Goal: Use online tool/utility: Utilize a website feature to perform a specific function

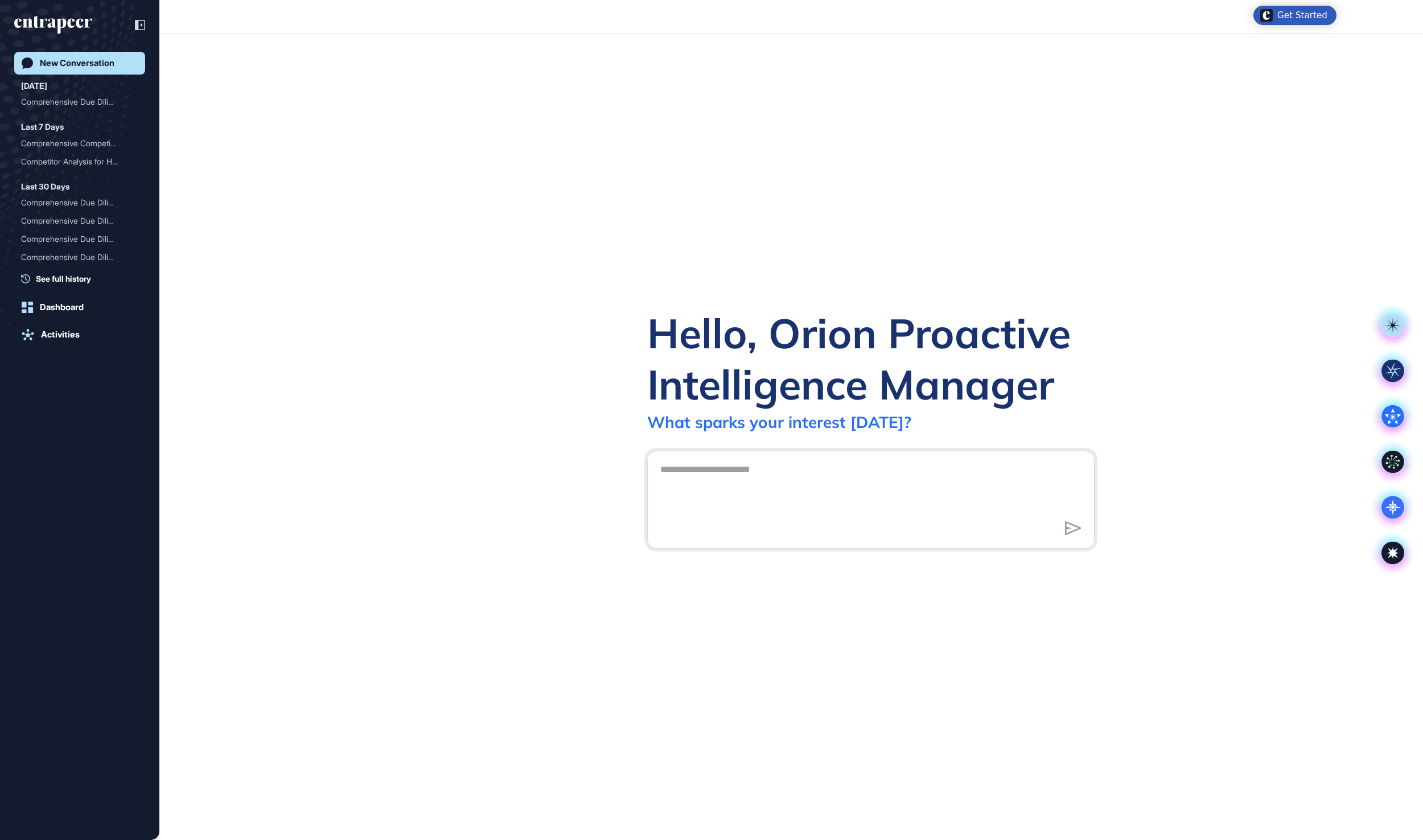
scroll to position [1, 1]
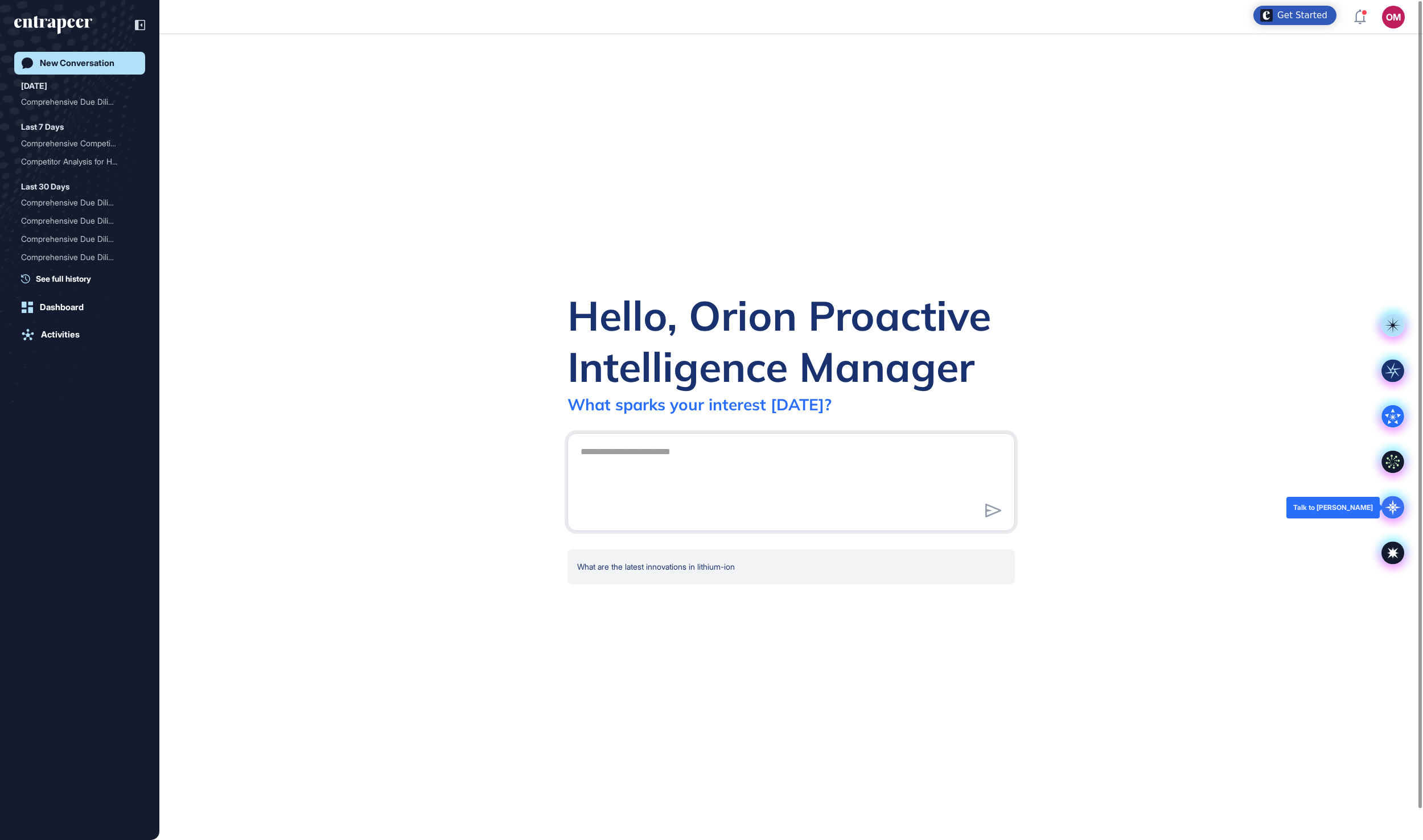
click at [1384, 502] on icon at bounding box center [1392, 507] width 23 height 23
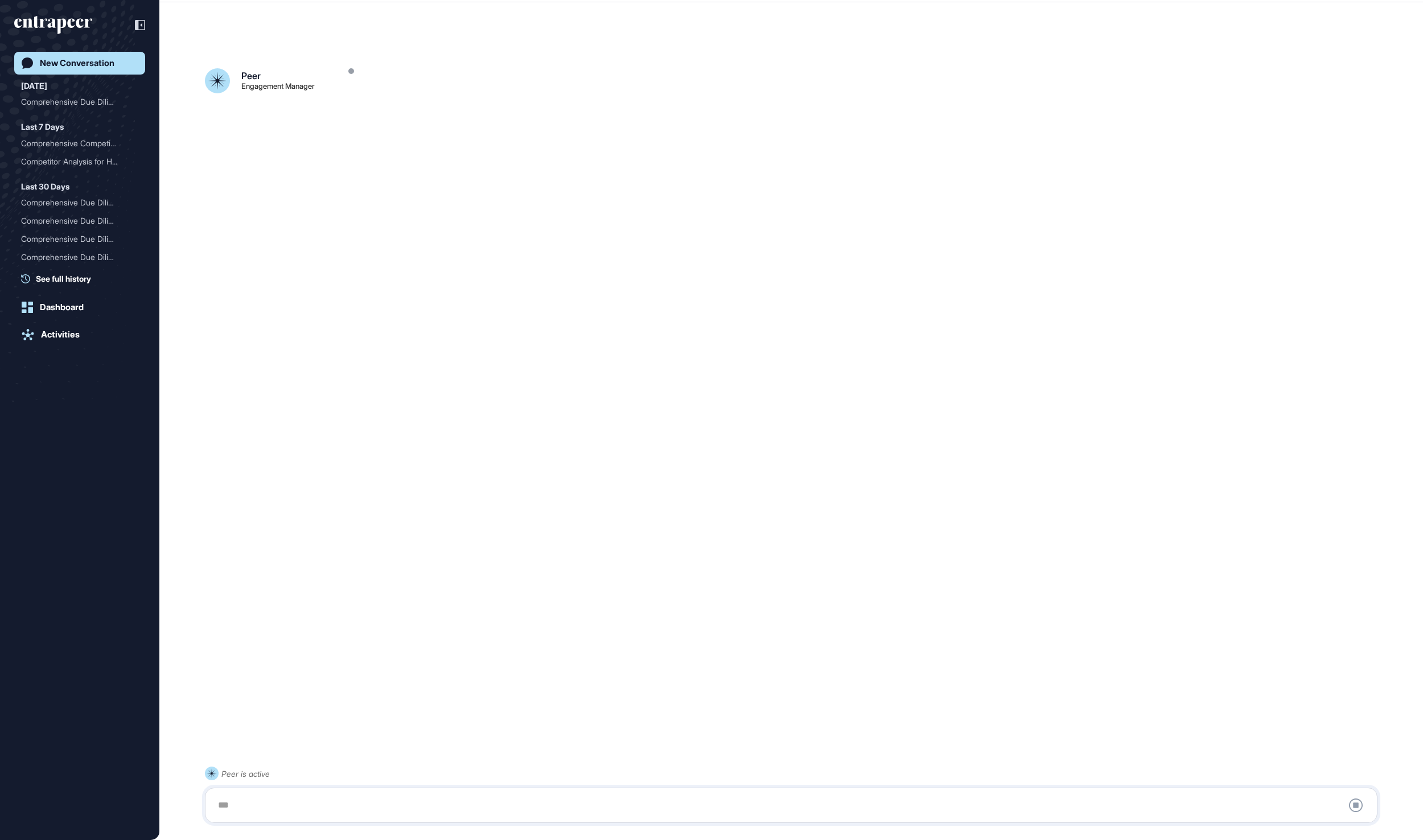
scroll to position [32, 0]
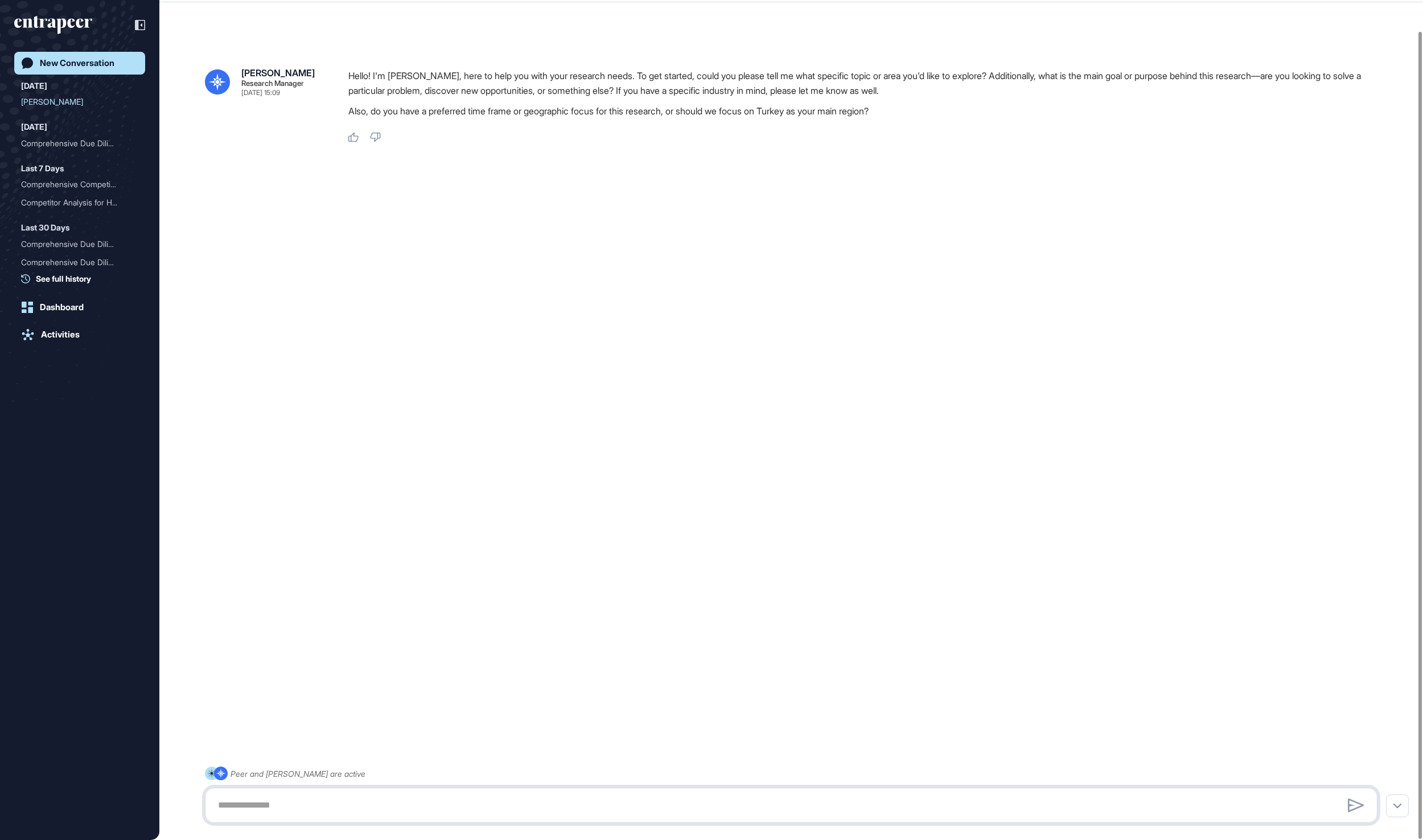
click at [324, 804] on textarea at bounding box center [791, 805] width 1160 height 23
paste textarea "**********"
type textarea "**********"
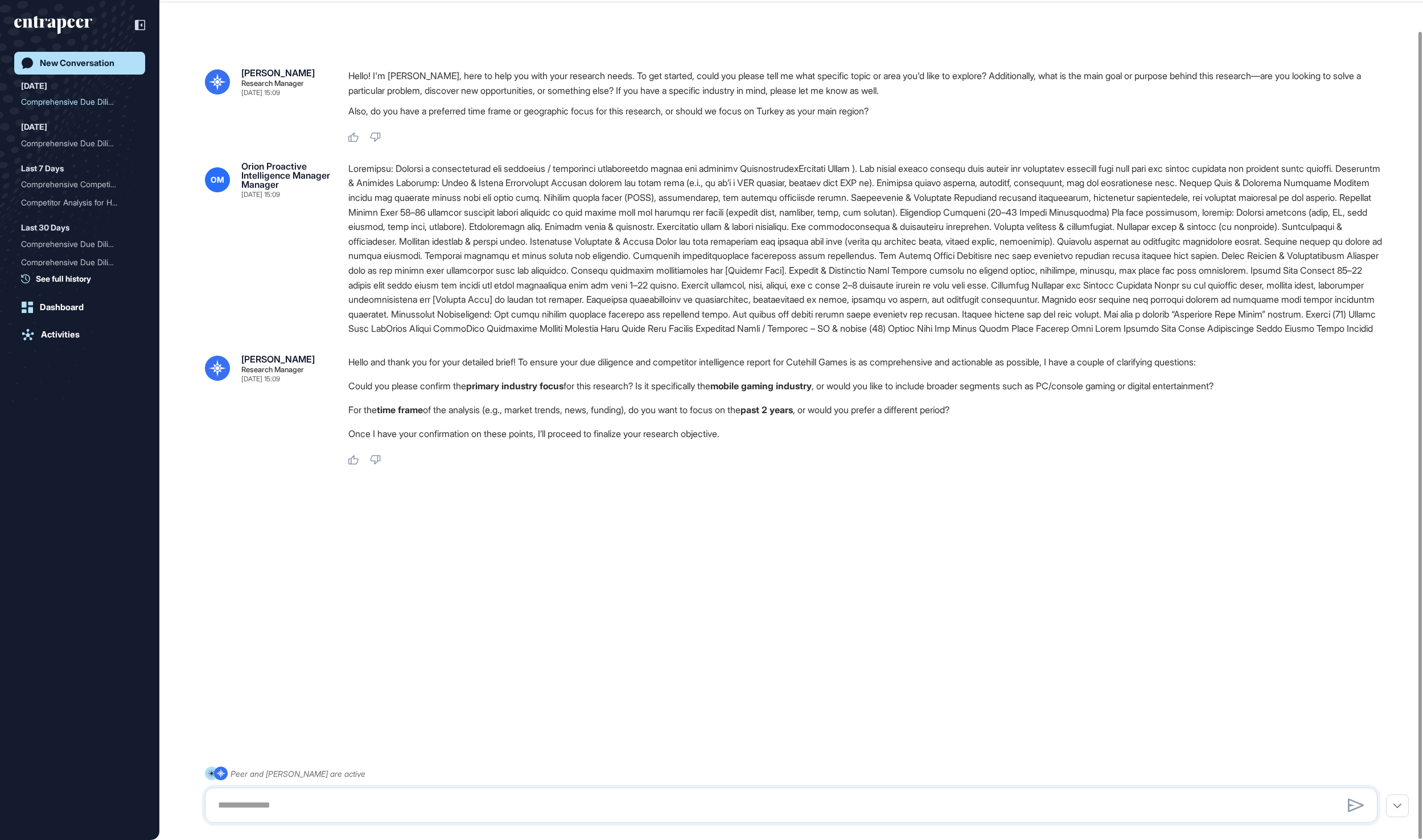
click at [314, 785] on div "Peer and [PERSON_NAME] are active" at bounding box center [791, 795] width 1172 height 57
click at [305, 798] on textarea at bounding box center [790, 805] width 1159 height 23
type textarea "*******"
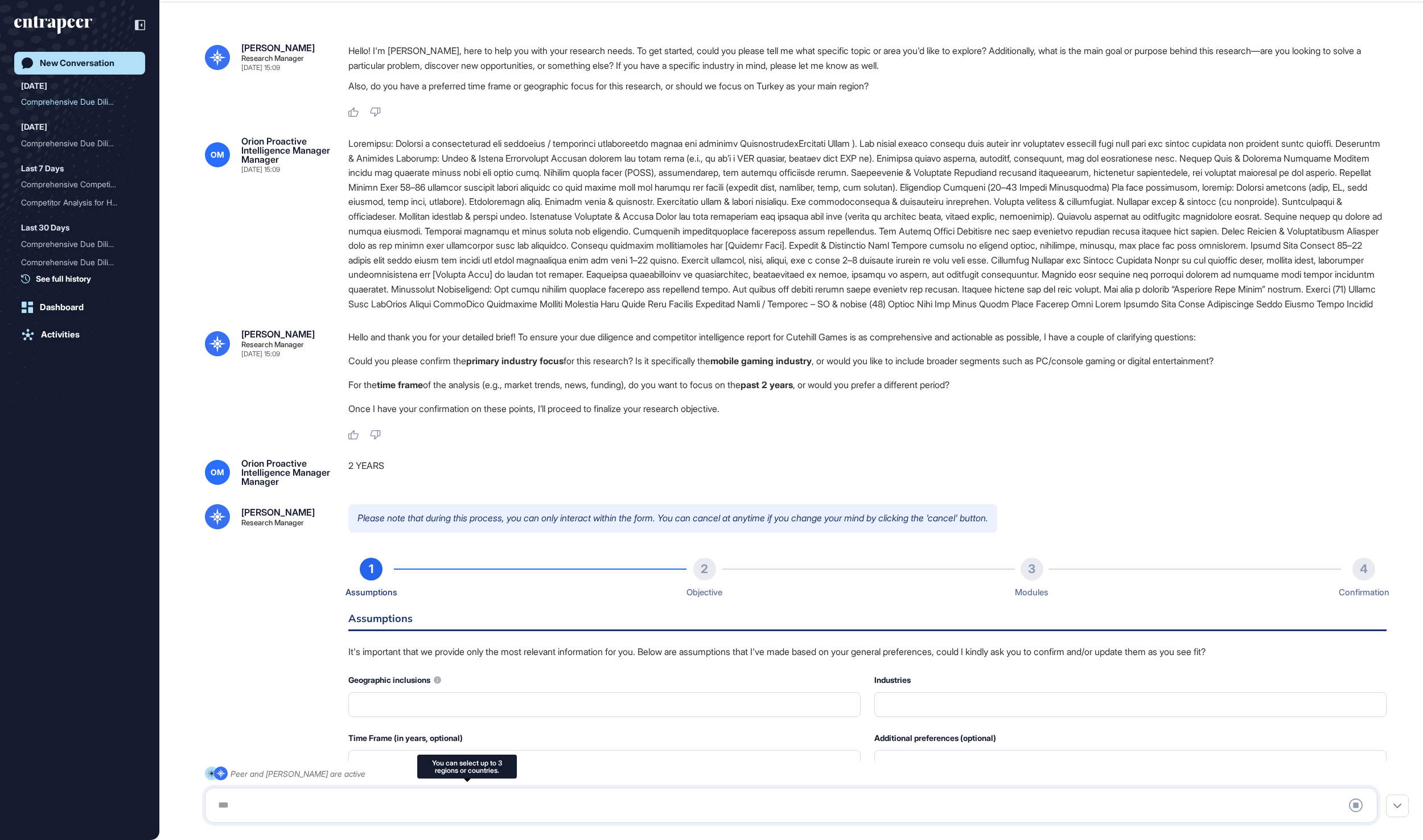
type input "**********"
type input "*"
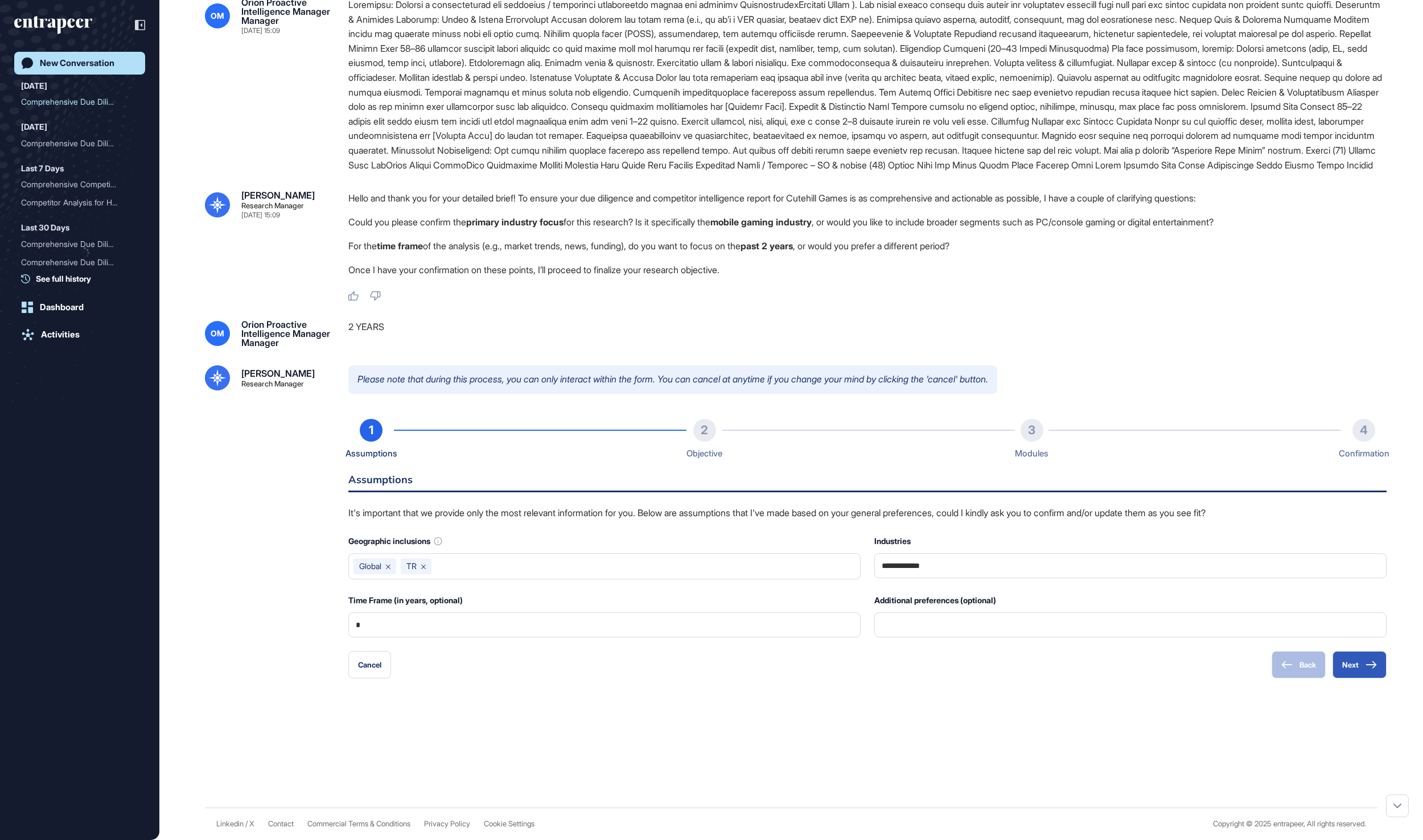
scroll to position [286, 0]
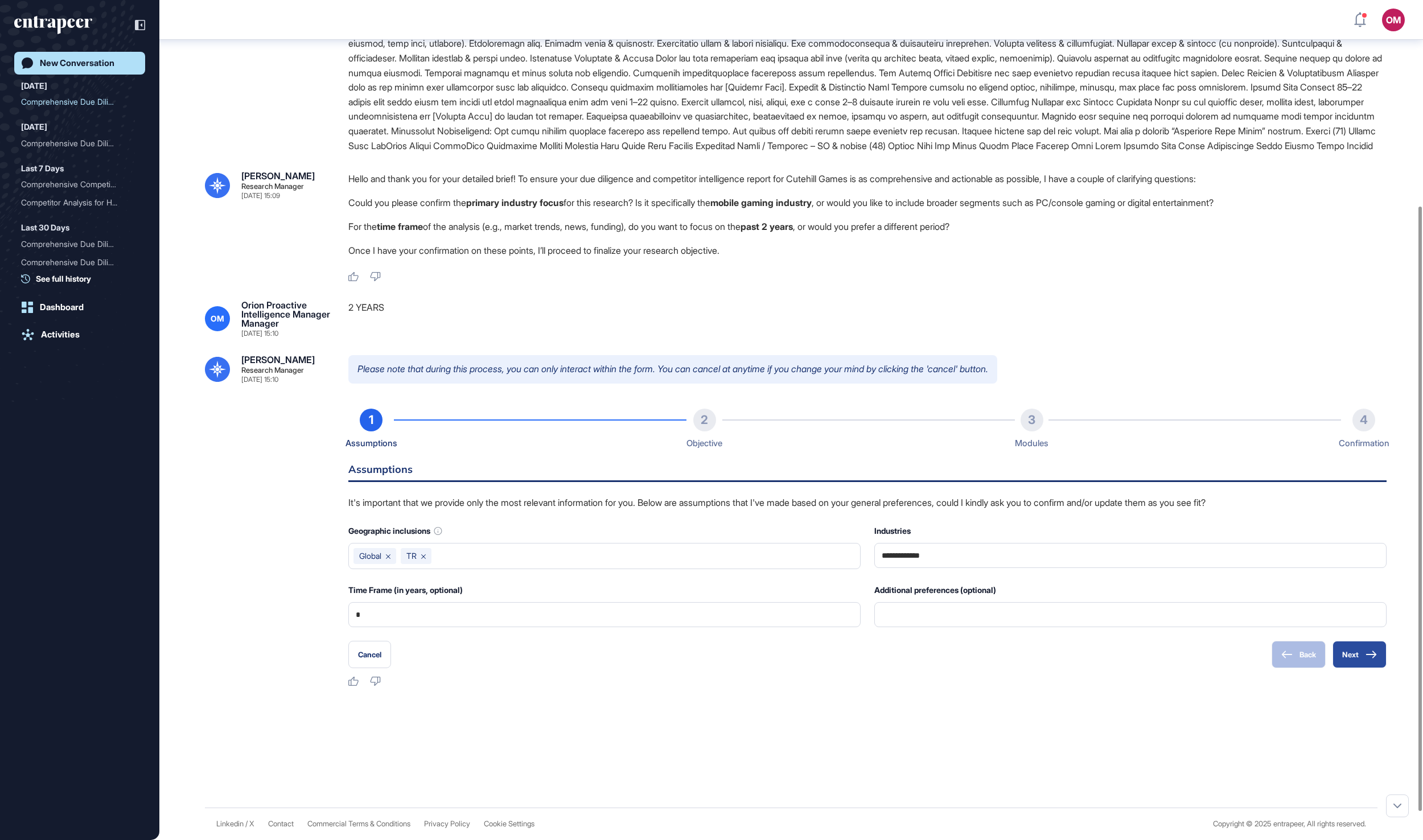
click at [1344, 668] on button "Next" at bounding box center [1359, 654] width 54 height 27
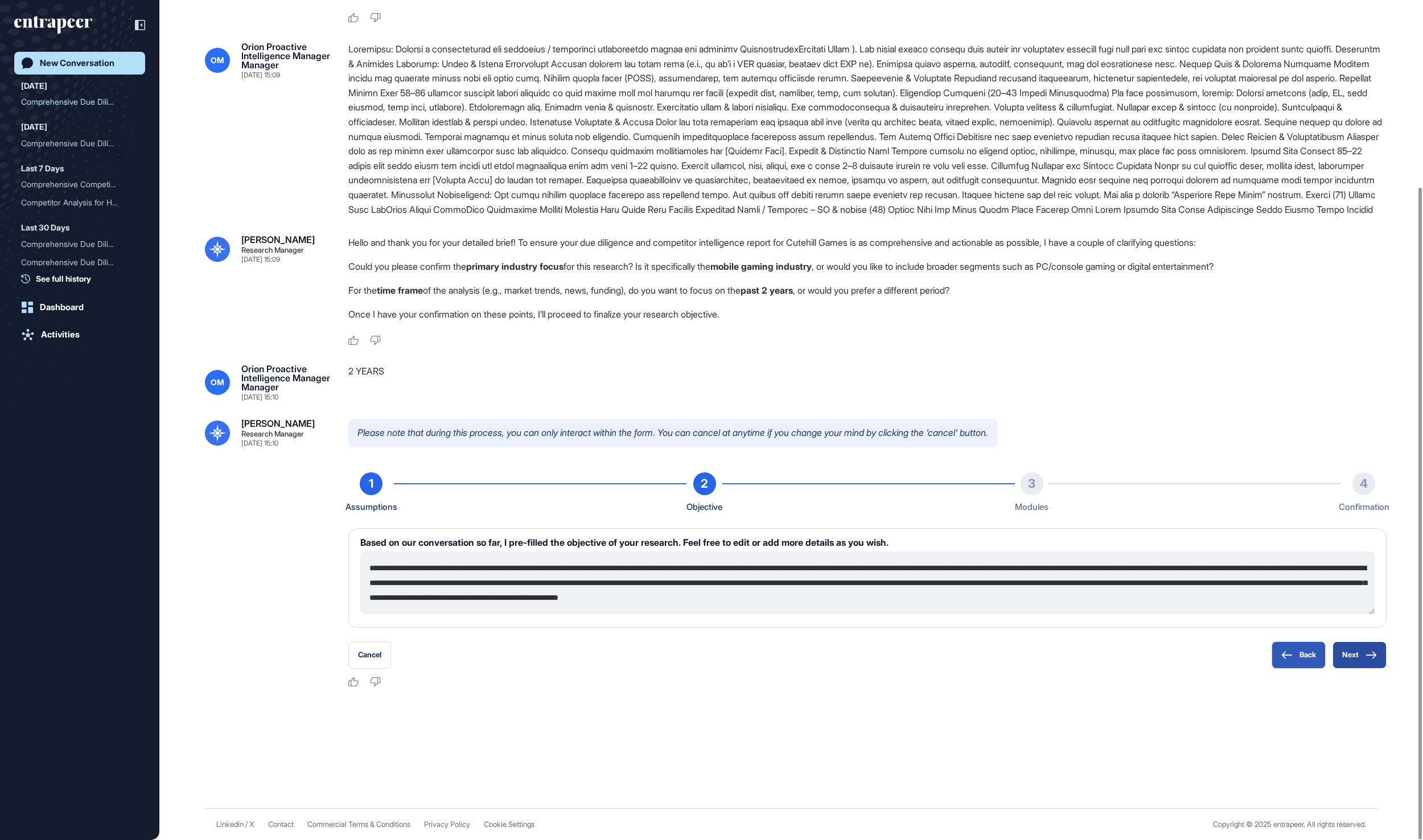
scroll to position [239, 0]
click at [1344, 689] on div "[PERSON_NAME] Research Manager [DATE] 15:09 Hello! I'm [PERSON_NAME], here to h…" at bounding box center [791, 358] width 1264 height 901
click at [1347, 658] on button "Next" at bounding box center [1359, 655] width 54 height 27
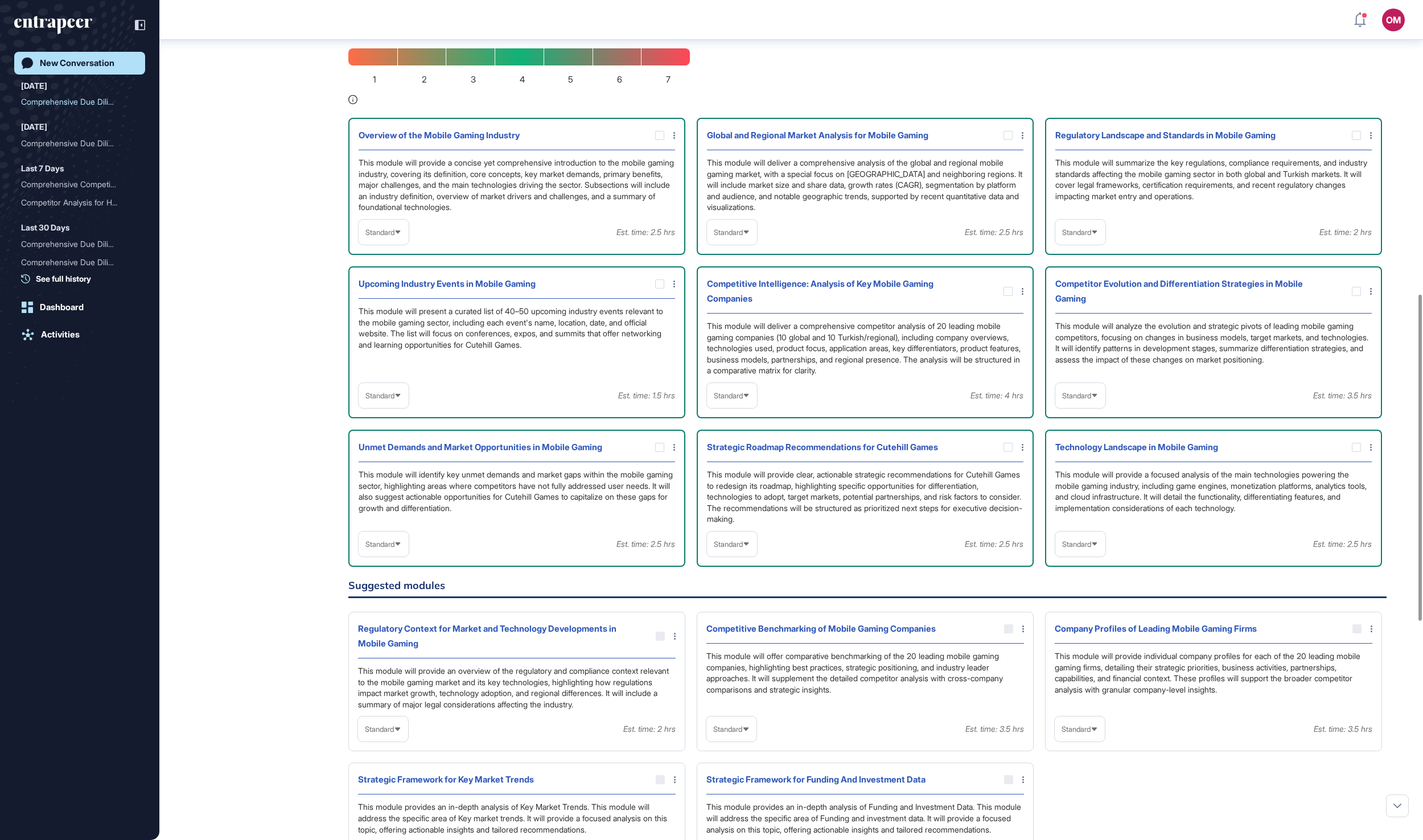
scroll to position [760, 0]
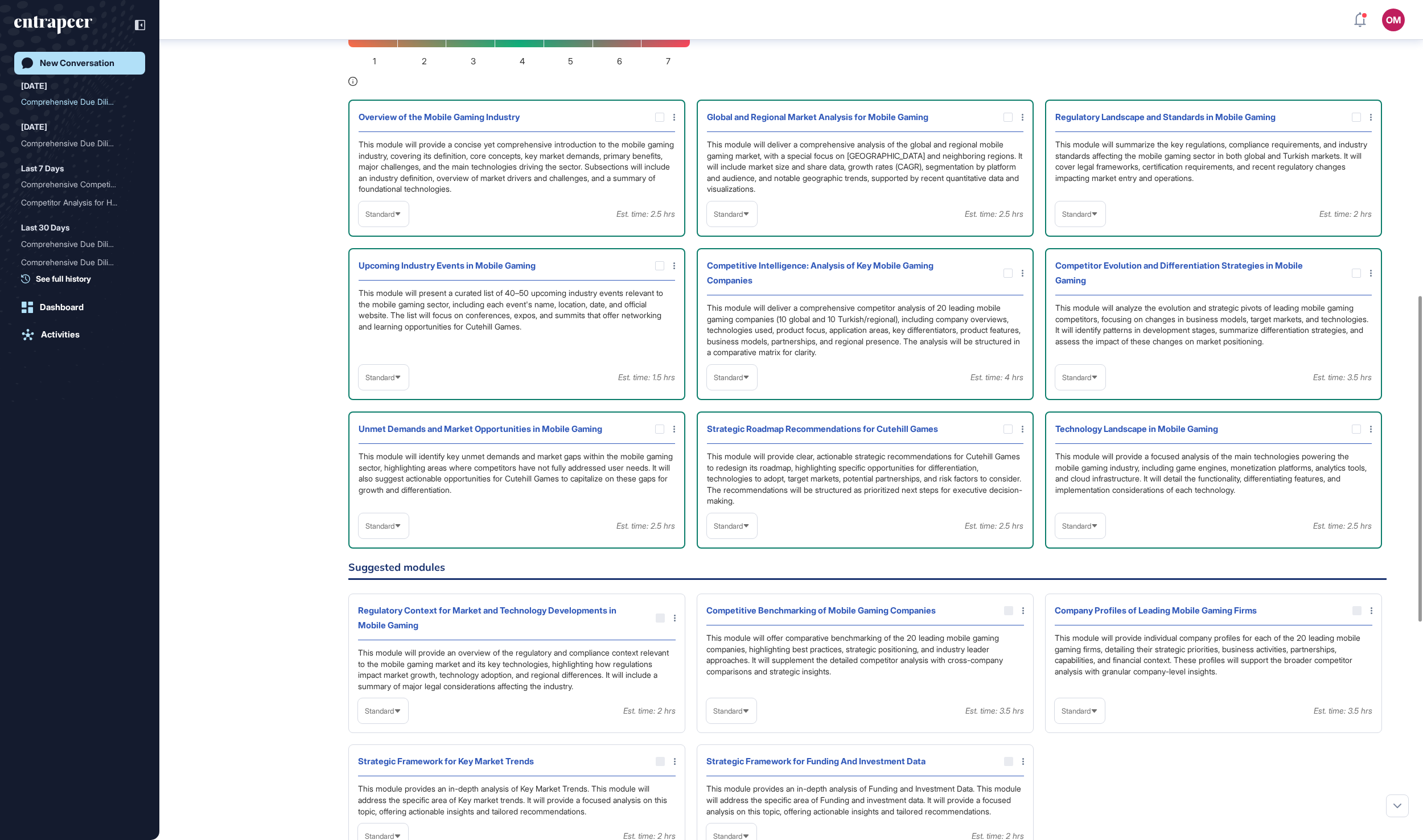
click at [738, 219] on span "Standard" at bounding box center [728, 214] width 29 height 9
click at [738, 253] on li "High-Level" at bounding box center [731, 241] width 43 height 23
click at [394, 219] on span "Standard" at bounding box center [380, 214] width 29 height 9
click at [403, 253] on li "High-Level" at bounding box center [383, 241] width 43 height 23
click at [1082, 358] on div "This module will analyze the evolution and strategic pivots of leading mobile g…" at bounding box center [1213, 330] width 316 height 56
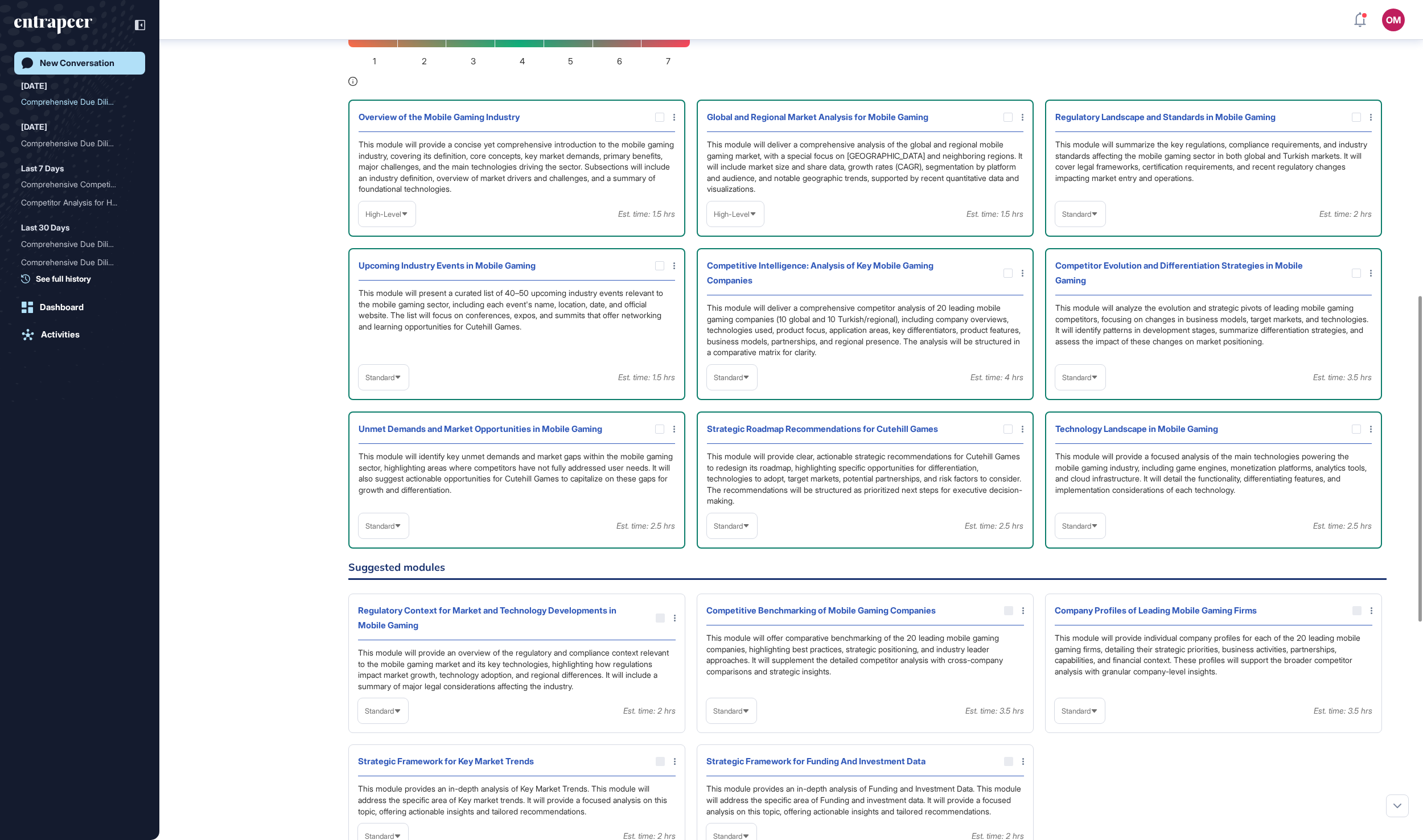
click at [1082, 382] on span "Standard" at bounding box center [1077, 378] width 29 height 9
click at [1078, 462] on li "In-depth" at bounding box center [1080, 450] width 43 height 23
click at [743, 382] on span "Standard" at bounding box center [728, 378] width 29 height 9
click at [742, 462] on li "In-depth" at bounding box center [731, 450] width 43 height 23
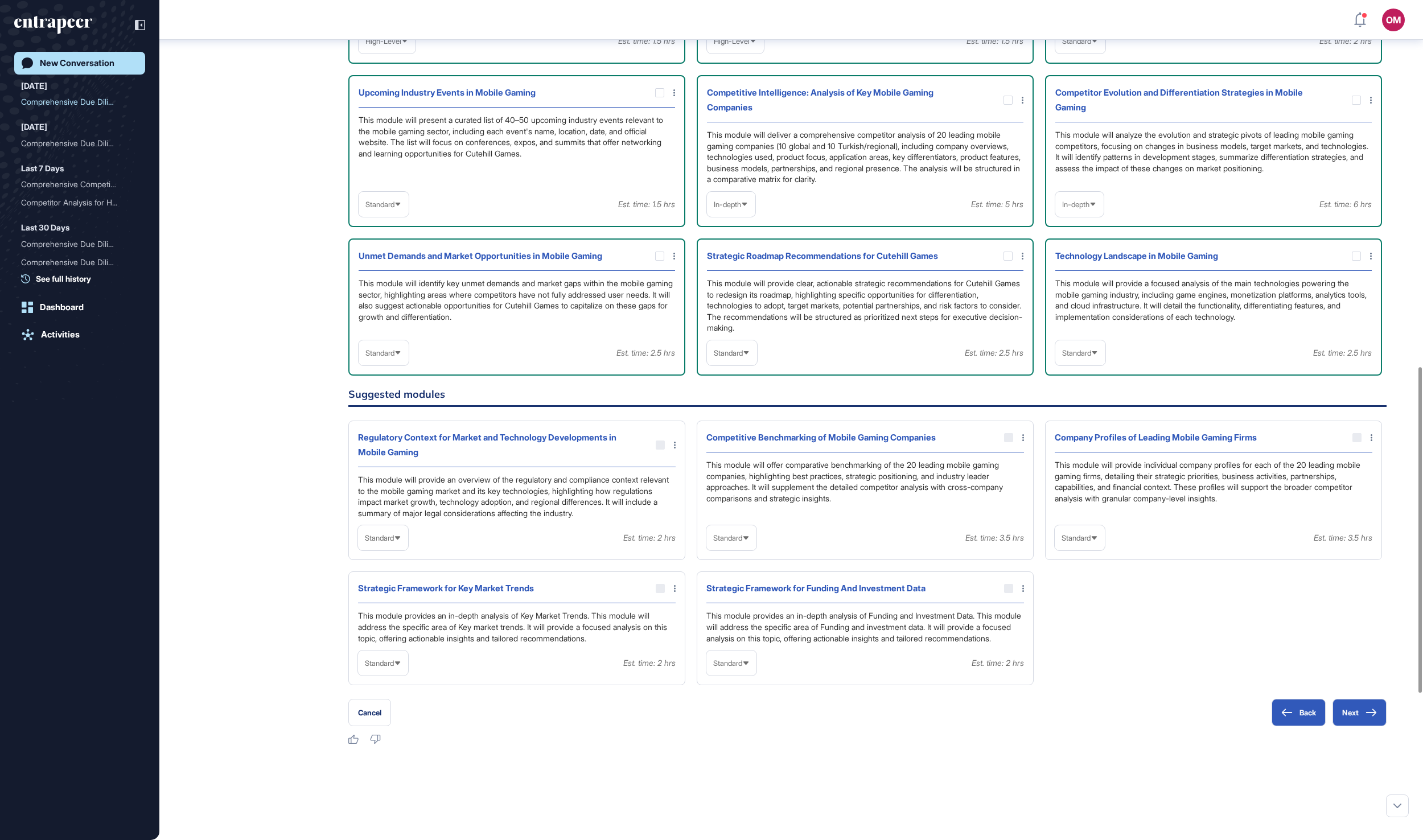
scroll to position [944, 0]
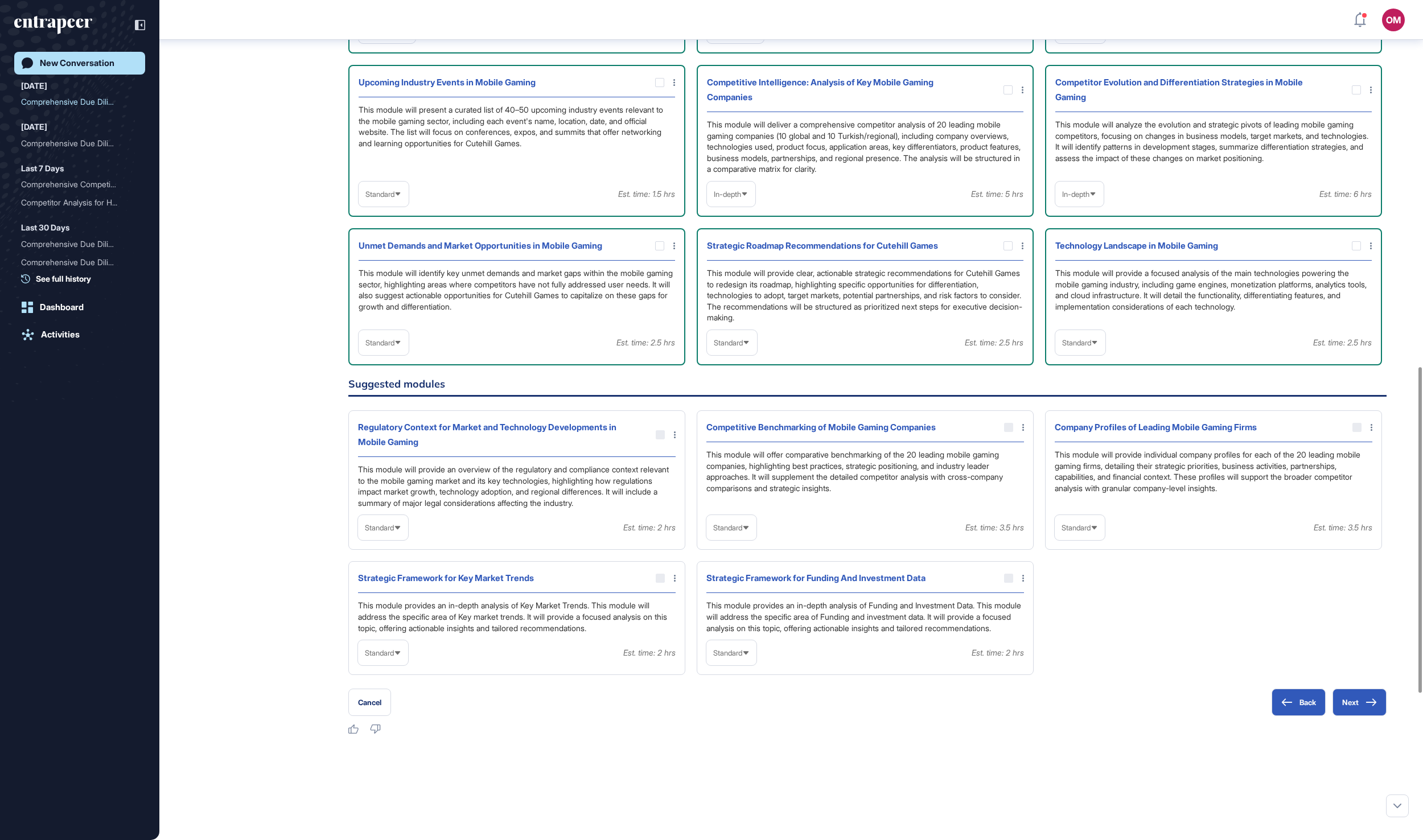
click at [390, 347] on span "Standard" at bounding box center [380, 343] width 29 height 9
click at [384, 427] on li "In-depth" at bounding box center [383, 415] width 43 height 23
click at [743, 347] on span "Standard" at bounding box center [728, 343] width 29 height 9
click at [719, 427] on li "In-depth" at bounding box center [731, 415] width 43 height 23
click at [1097, 354] on div "Standard" at bounding box center [1080, 343] width 50 height 22
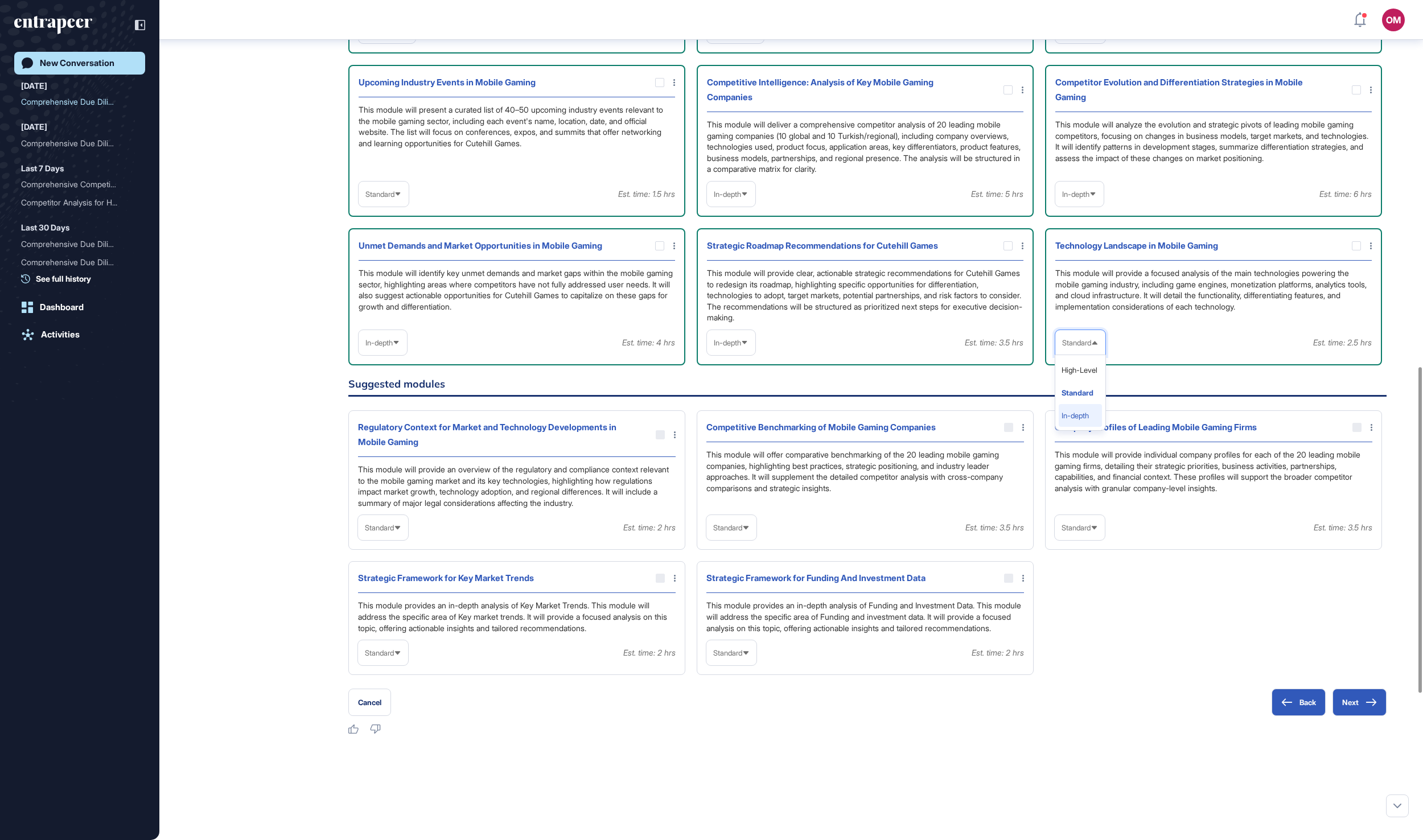
click at [1074, 427] on li "In-depth" at bounding box center [1080, 415] width 43 height 23
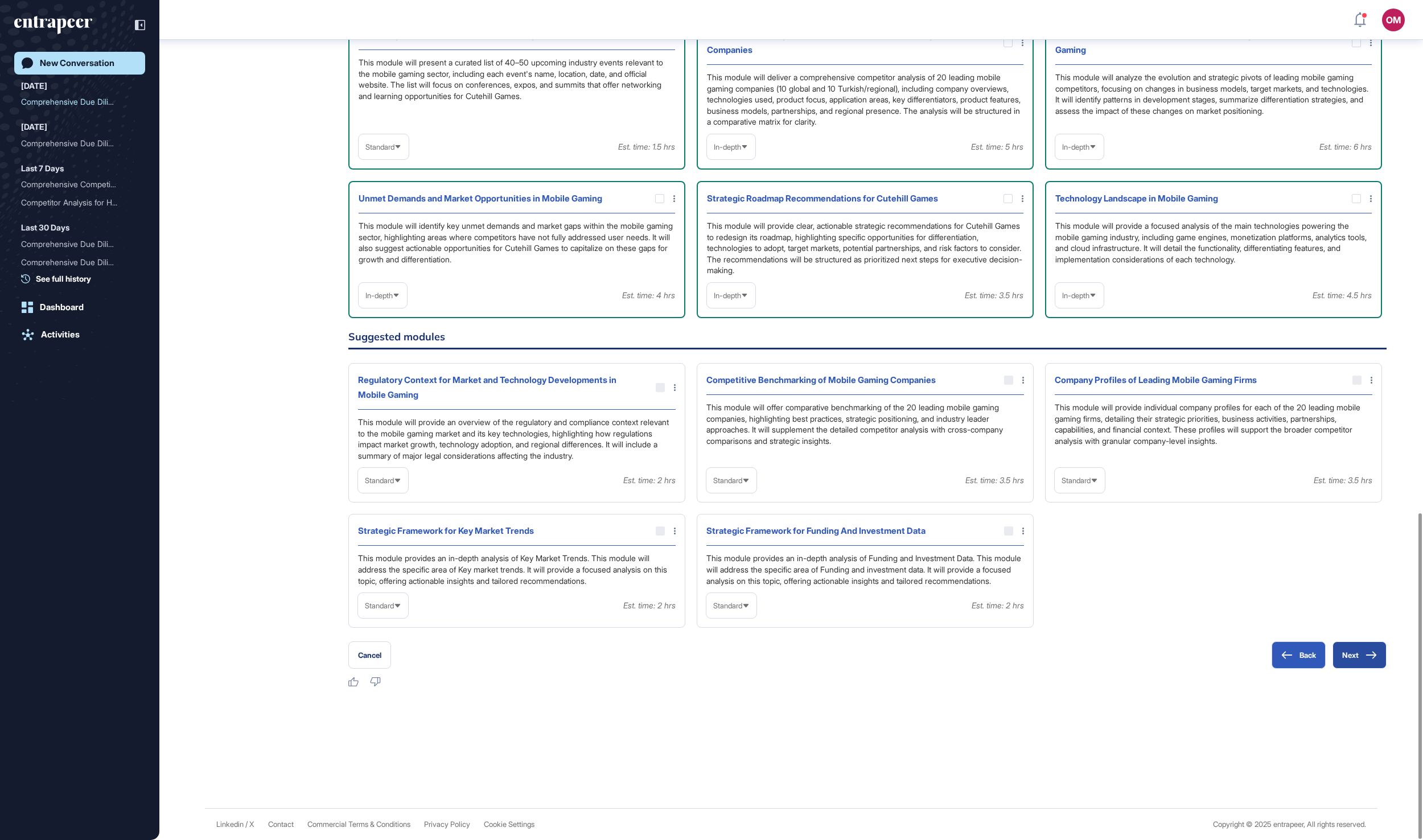
click at [1350, 647] on button "Next" at bounding box center [1359, 655] width 54 height 27
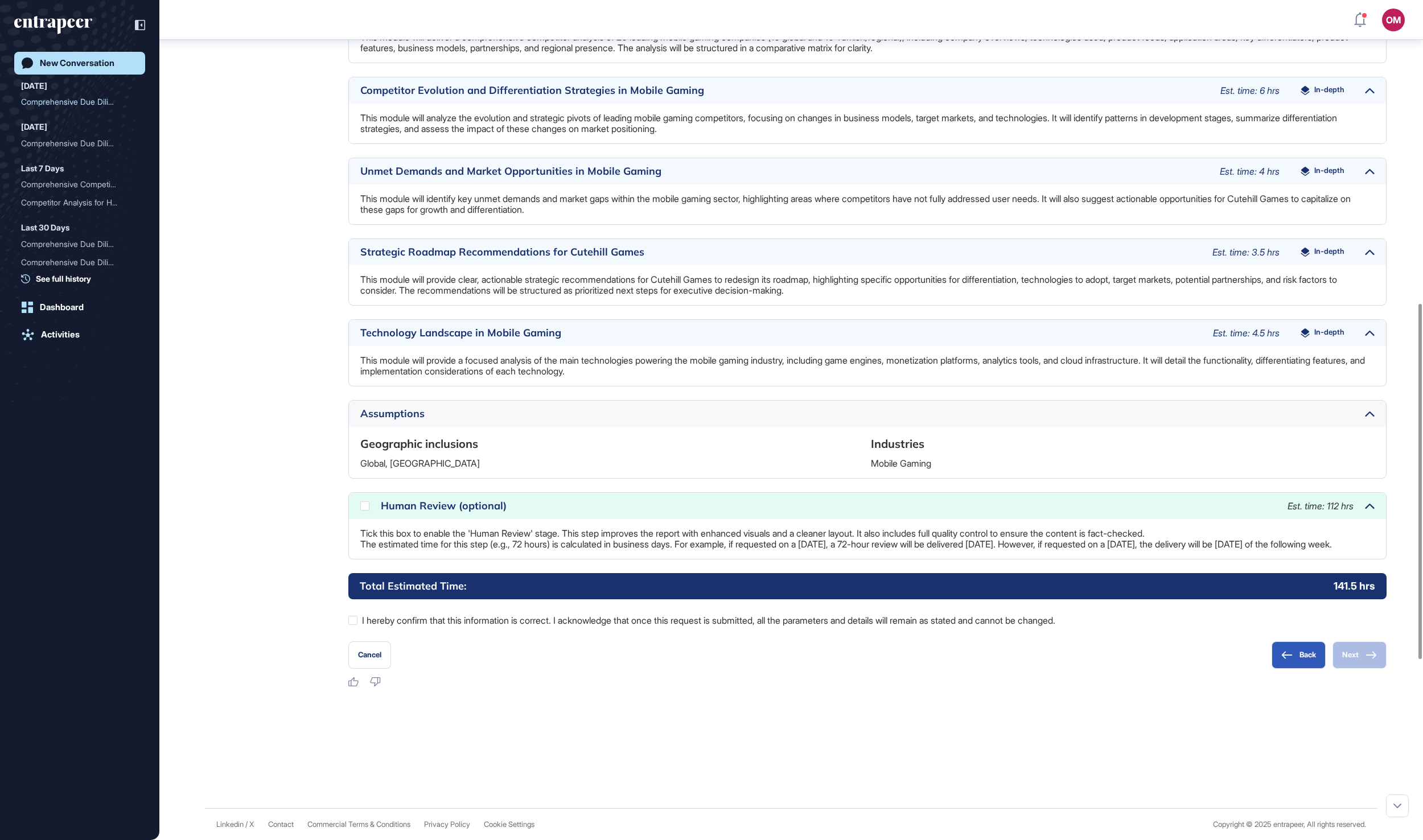
scroll to position [1146, 0]
click at [0, 0] on icon at bounding box center [0, 0] width 0 height 0
click at [352, 623] on div at bounding box center [353, 621] width 9 height 9
click at [1349, 641] on button "Next" at bounding box center [1359, 655] width 54 height 27
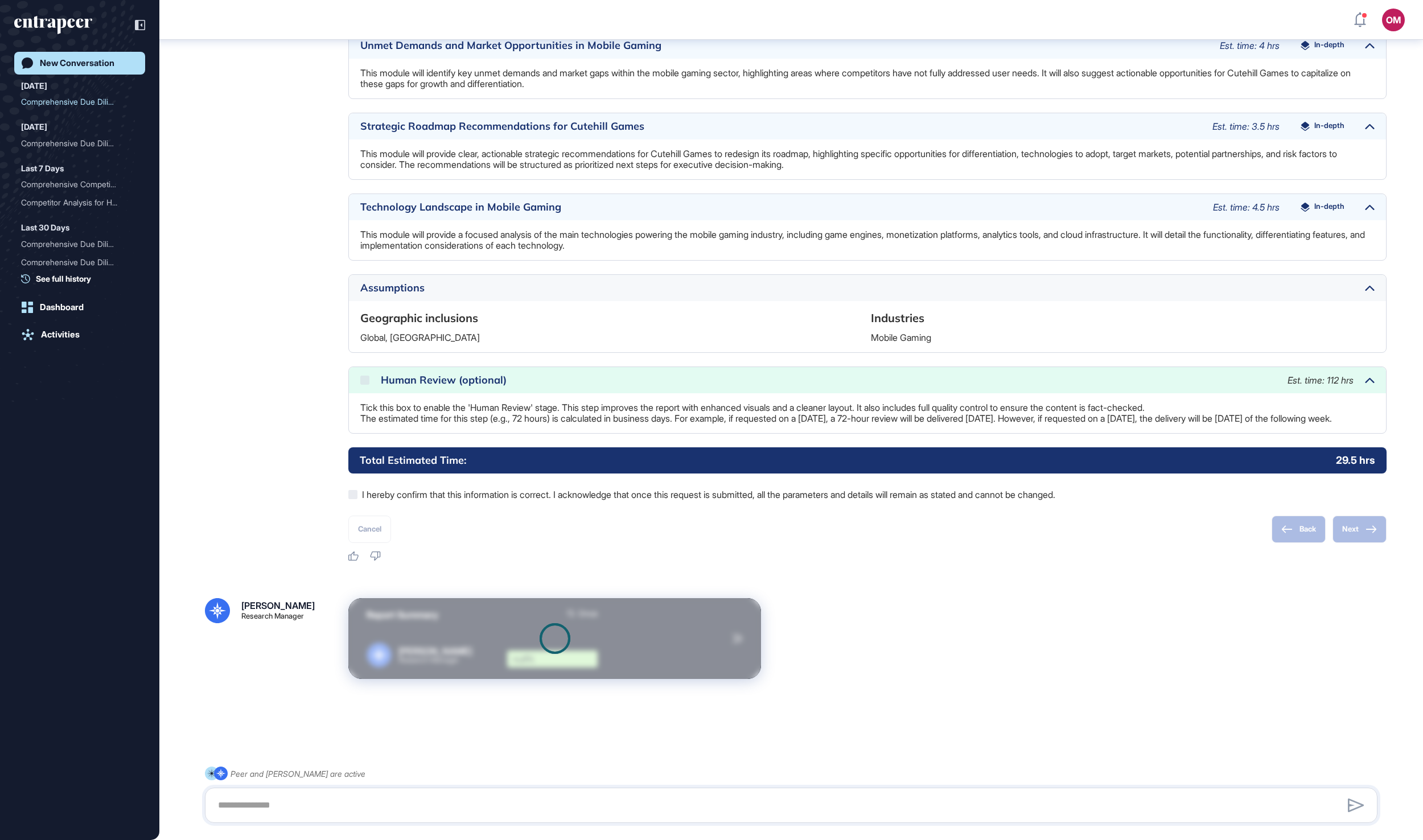
scroll to position [1275, 0]
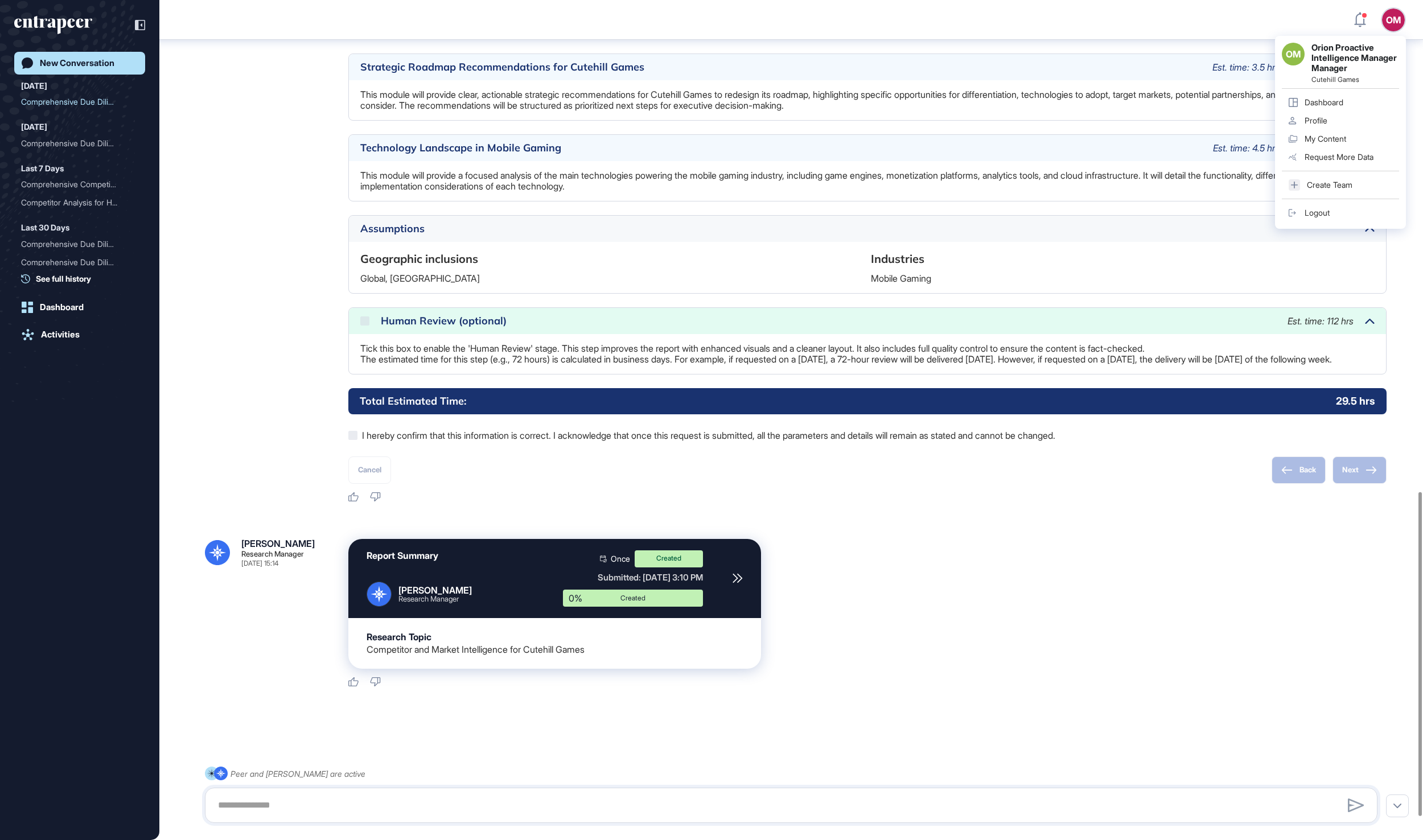
click at [1325, 218] on div "Logout" at bounding box center [1317, 213] width 25 height 9
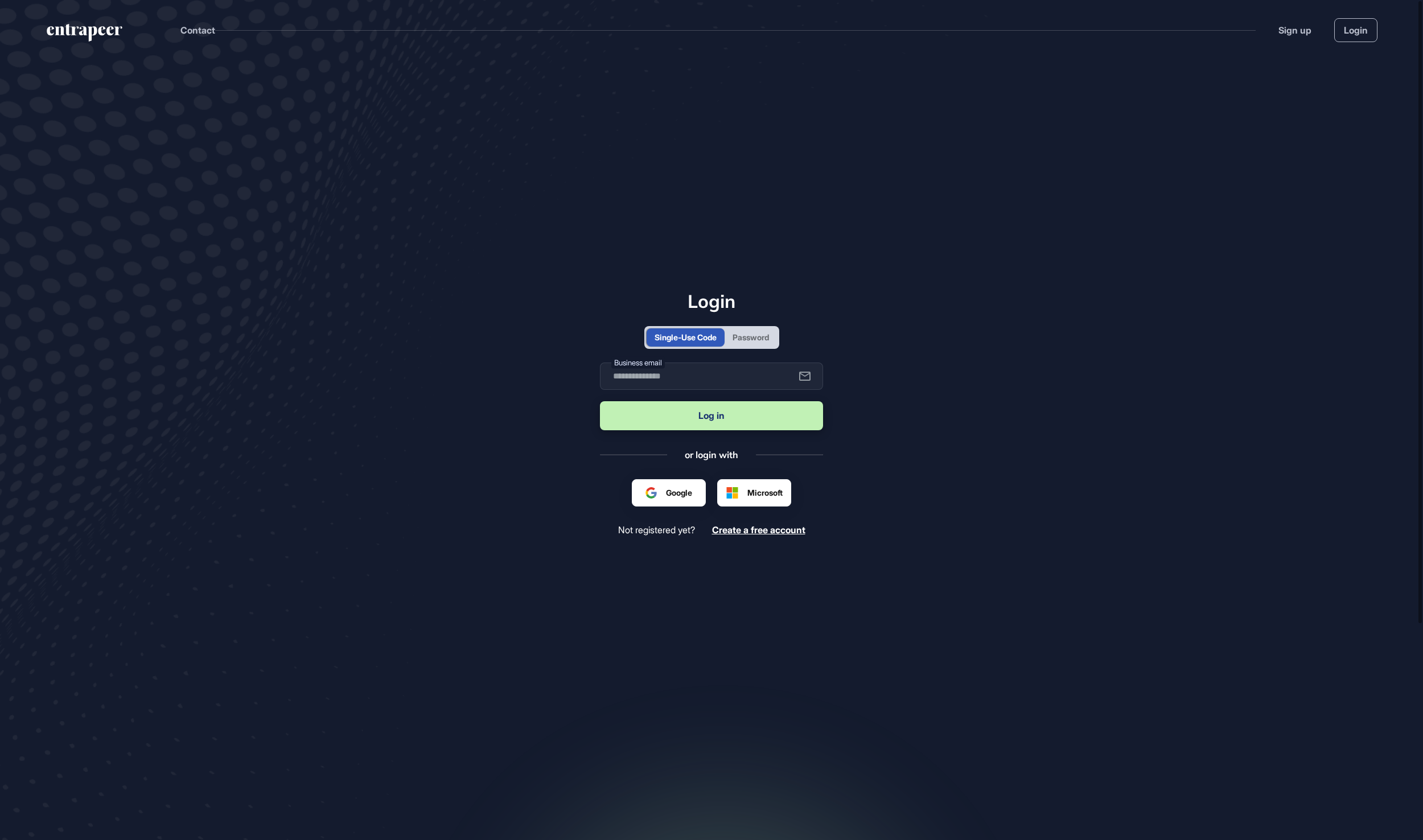
scroll to position [1, 1]
click at [769, 333] on div "Password" at bounding box center [750, 337] width 36 height 12
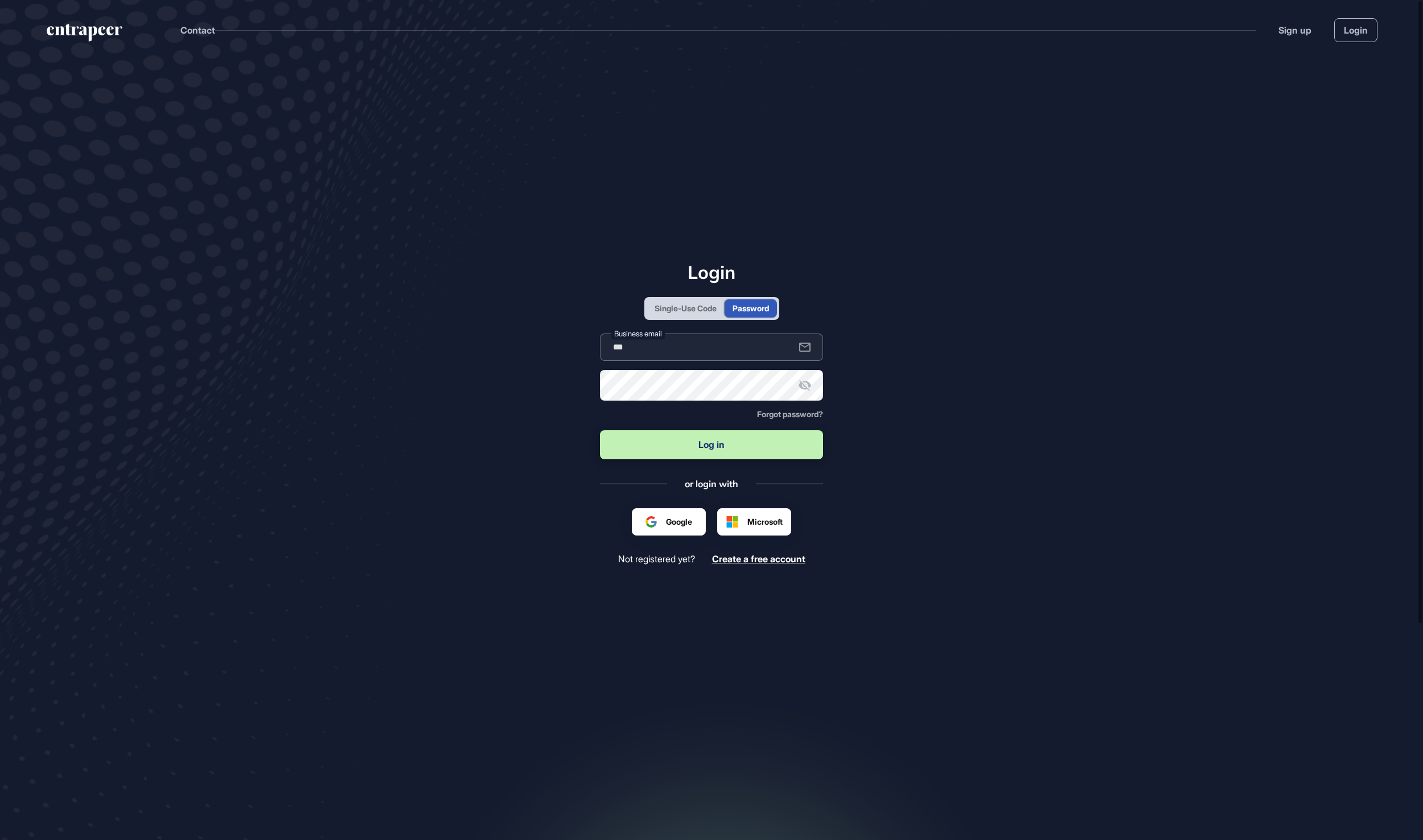
type input "**********"
click at [711, 446] on button "Log in" at bounding box center [711, 445] width 223 height 29
